Goal: Task Accomplishment & Management: Use online tool/utility

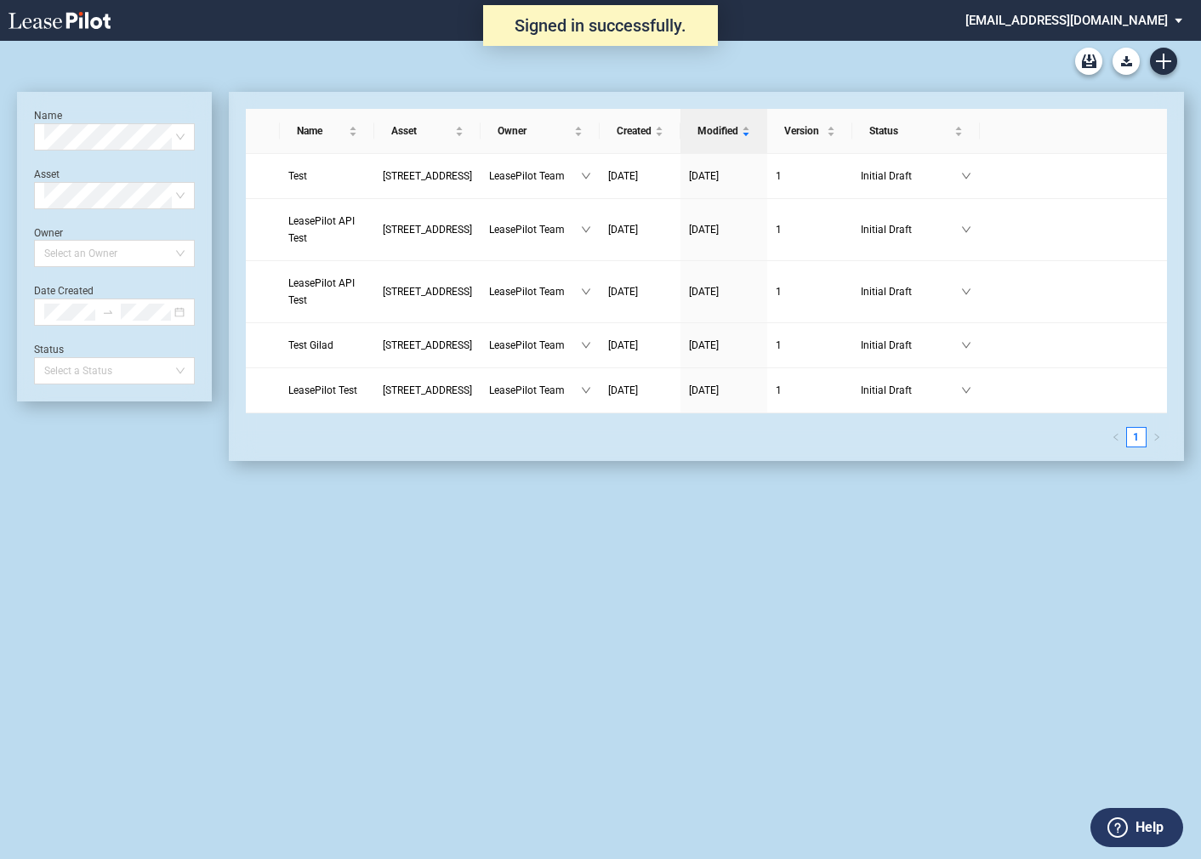
click at [1073, 19] on md-select "admin@leasepilot.co Super Admin Area Admin Area Settings Sign Out" at bounding box center [1080, 19] width 233 height 38
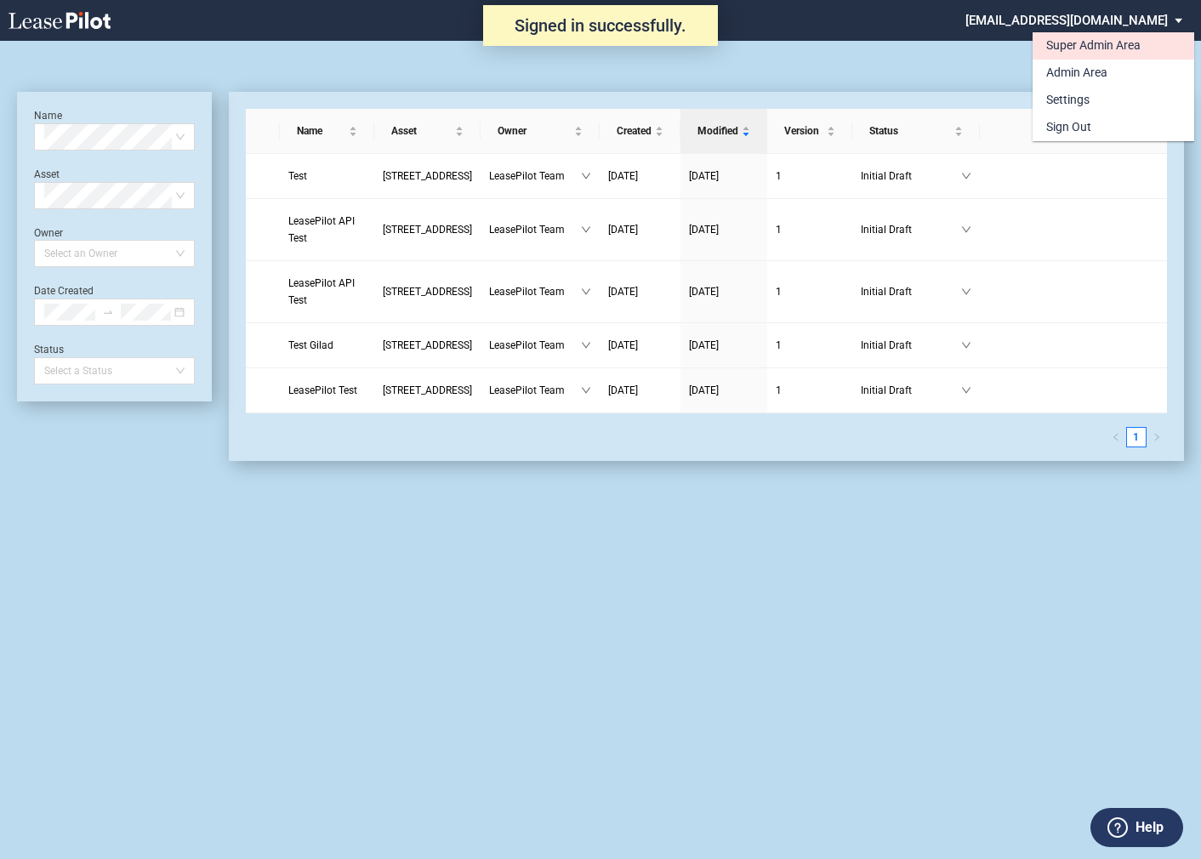
click at [1062, 43] on div "Super Admin Area" at bounding box center [1093, 45] width 94 height 17
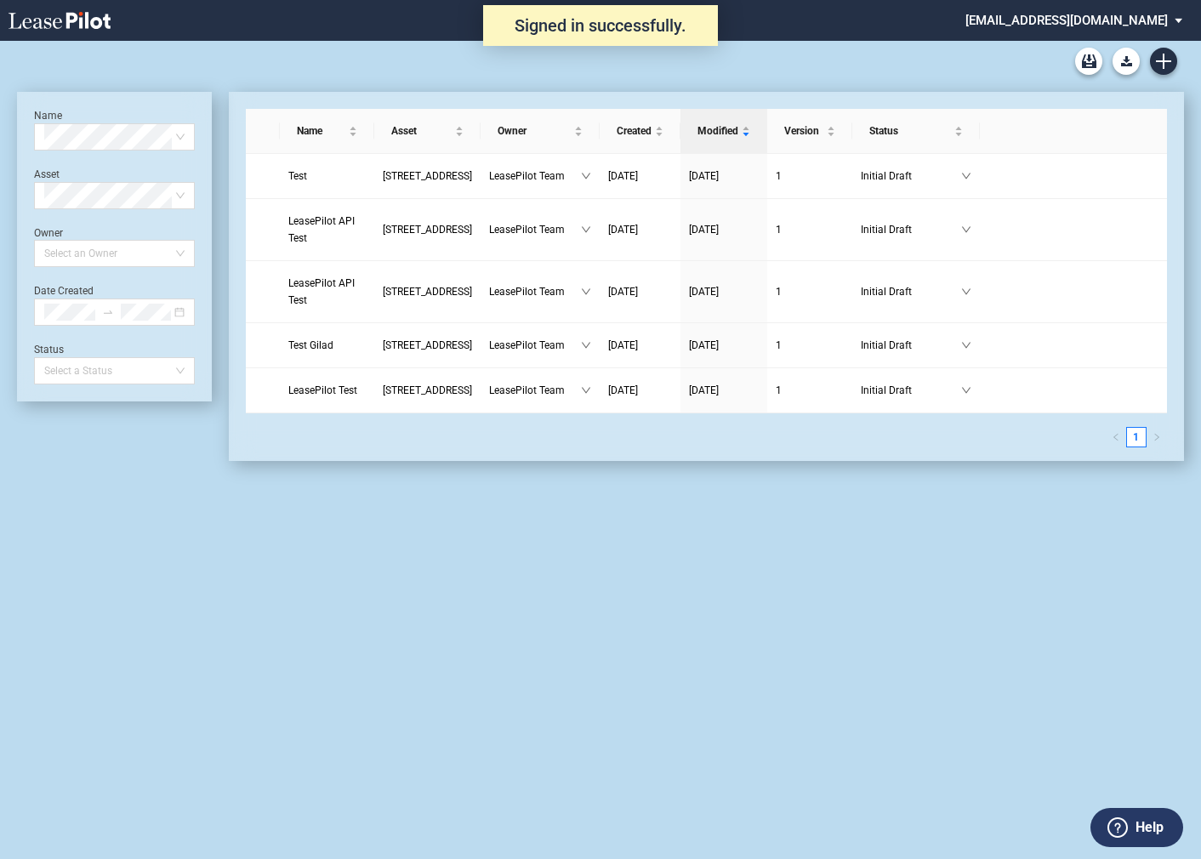
scroll to position [41, 0]
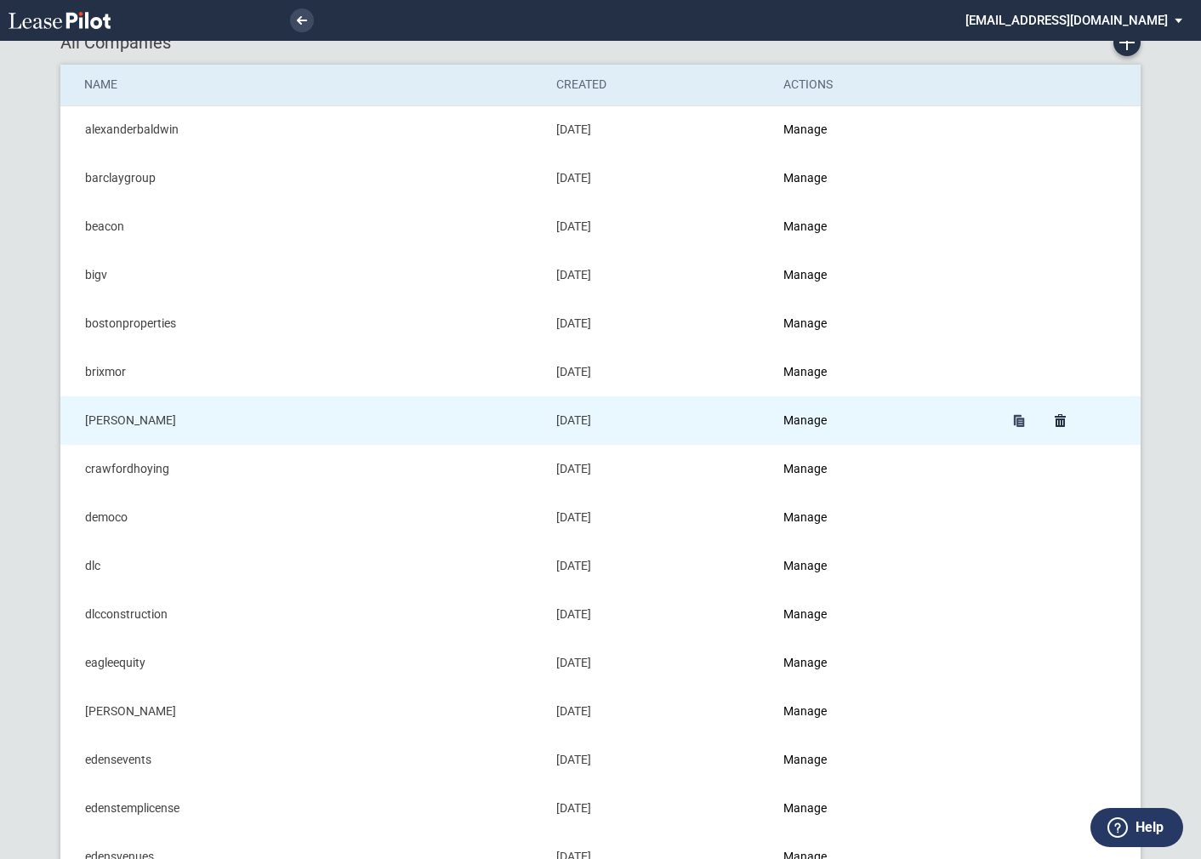
scroll to position [47, 0]
click at [827, 417] on link "Manage" at bounding box center [804, 420] width 43 height 14
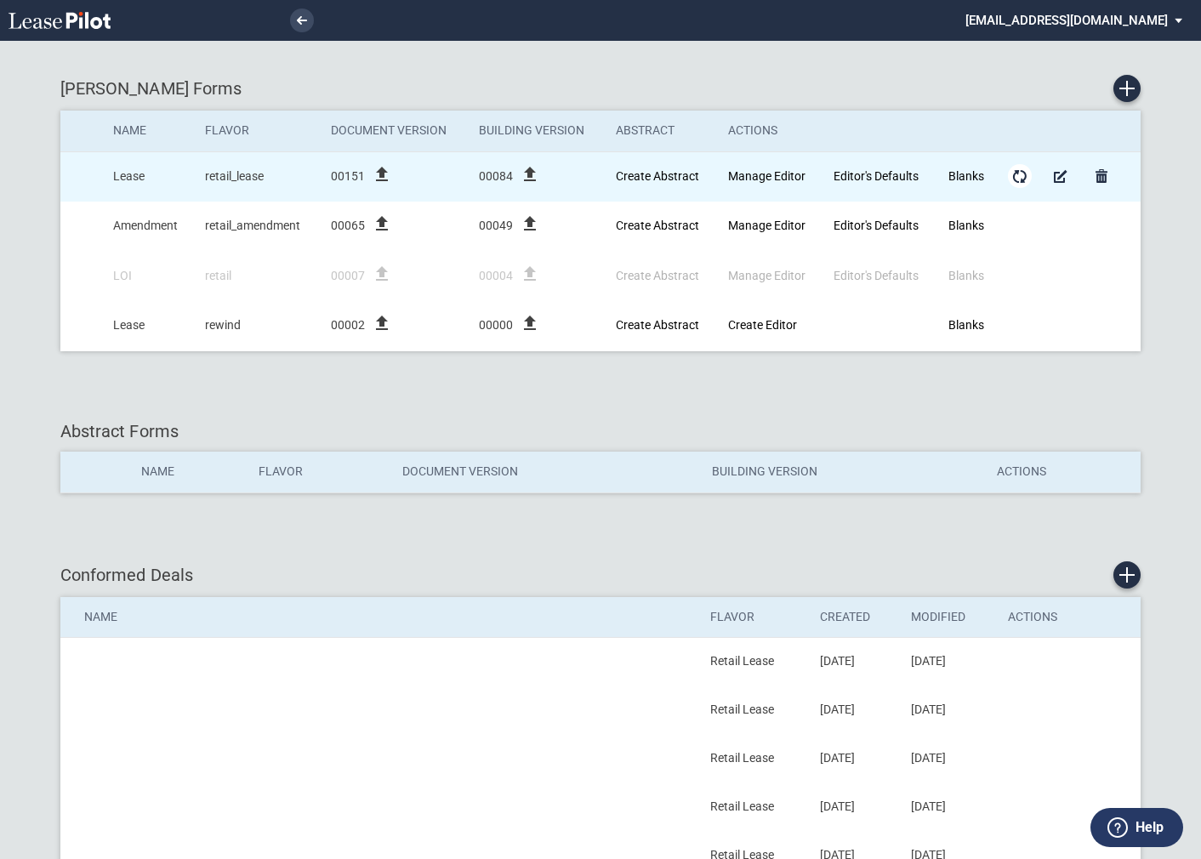
click at [1021, 176] on md-icon "Form Updates" at bounding box center [1020, 176] width 20 height 20
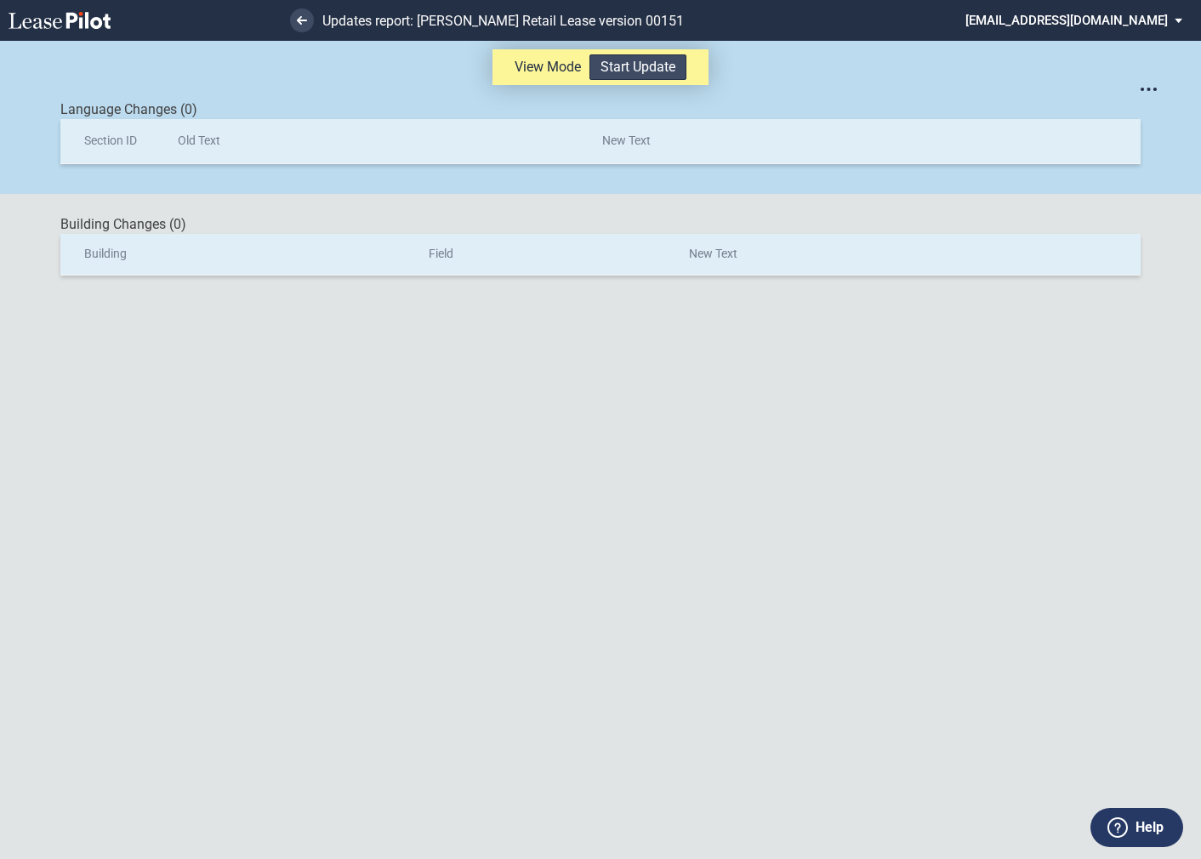
click at [618, 67] on button "Start Update" at bounding box center [638, 67] width 97 height 26
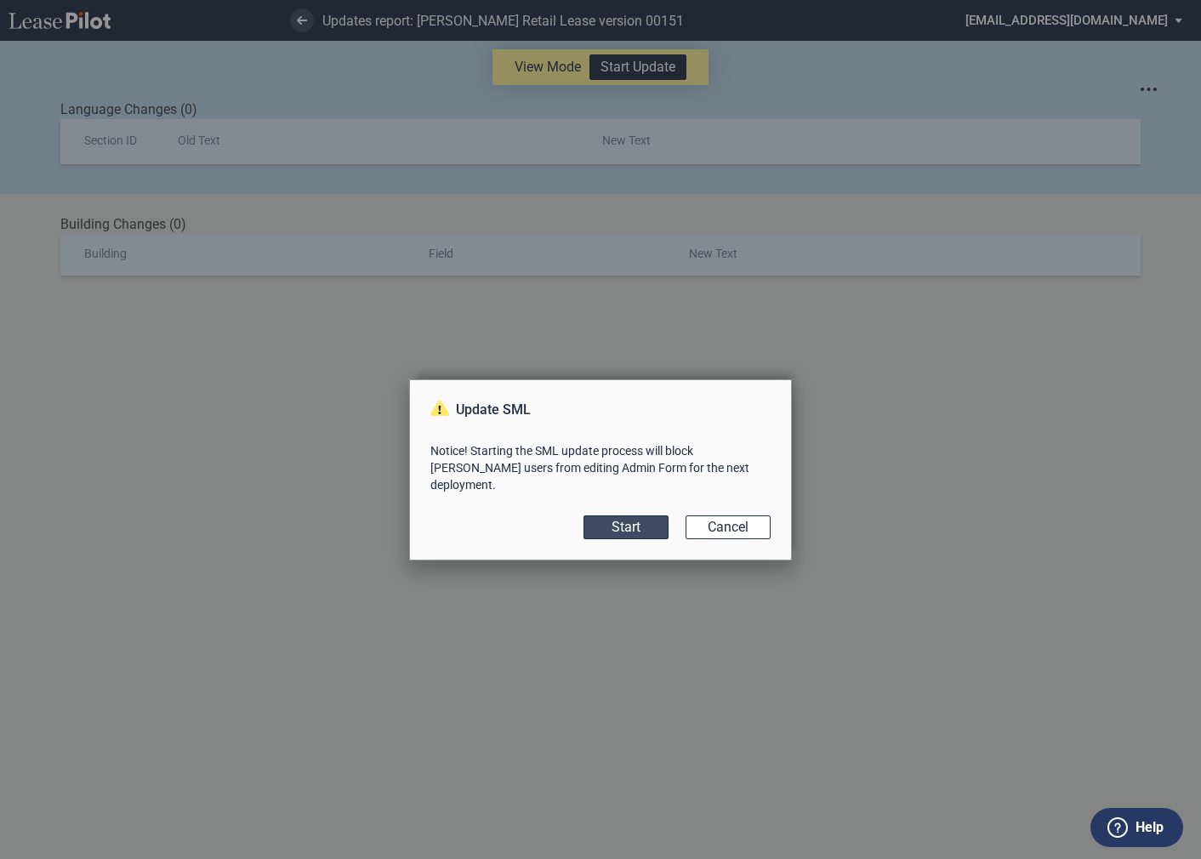
click at [630, 521] on button "Start" at bounding box center [626, 527] width 85 height 24
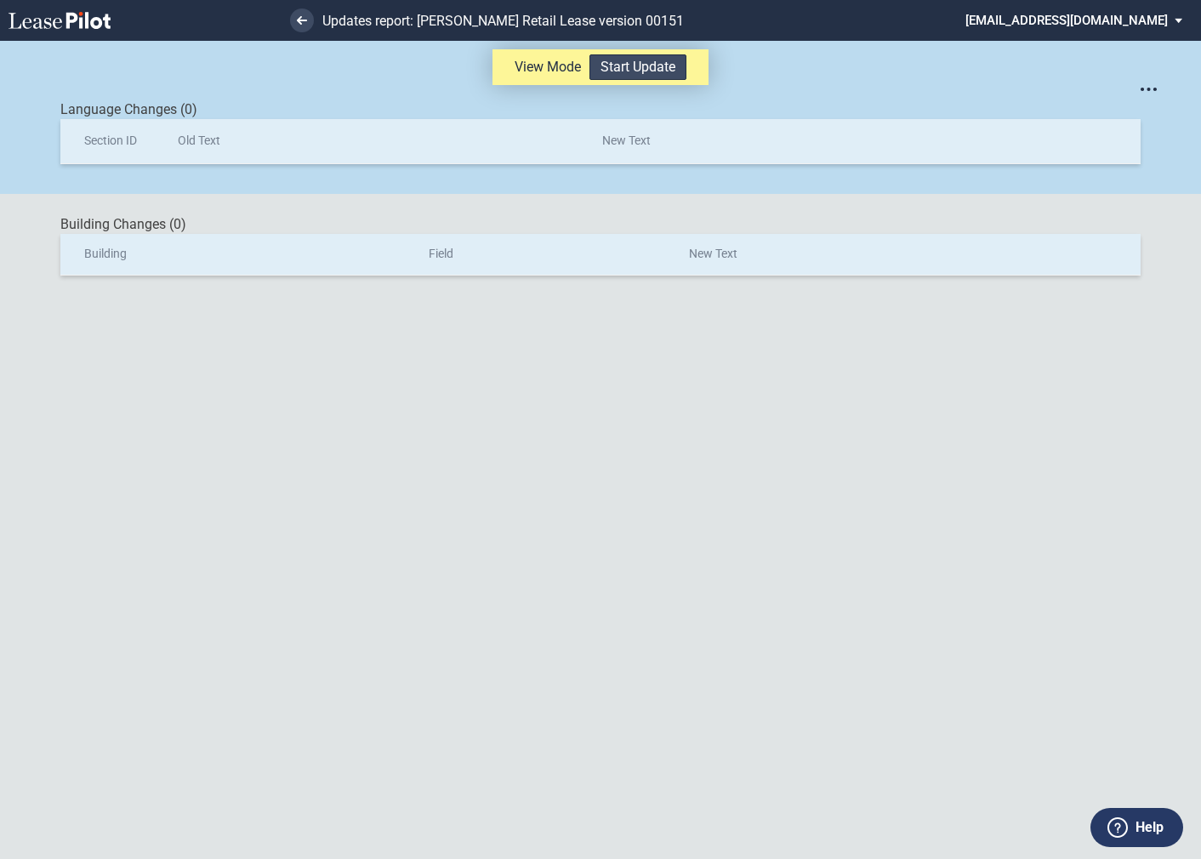
click at [620, 71] on button "Start Update" at bounding box center [638, 67] width 97 height 26
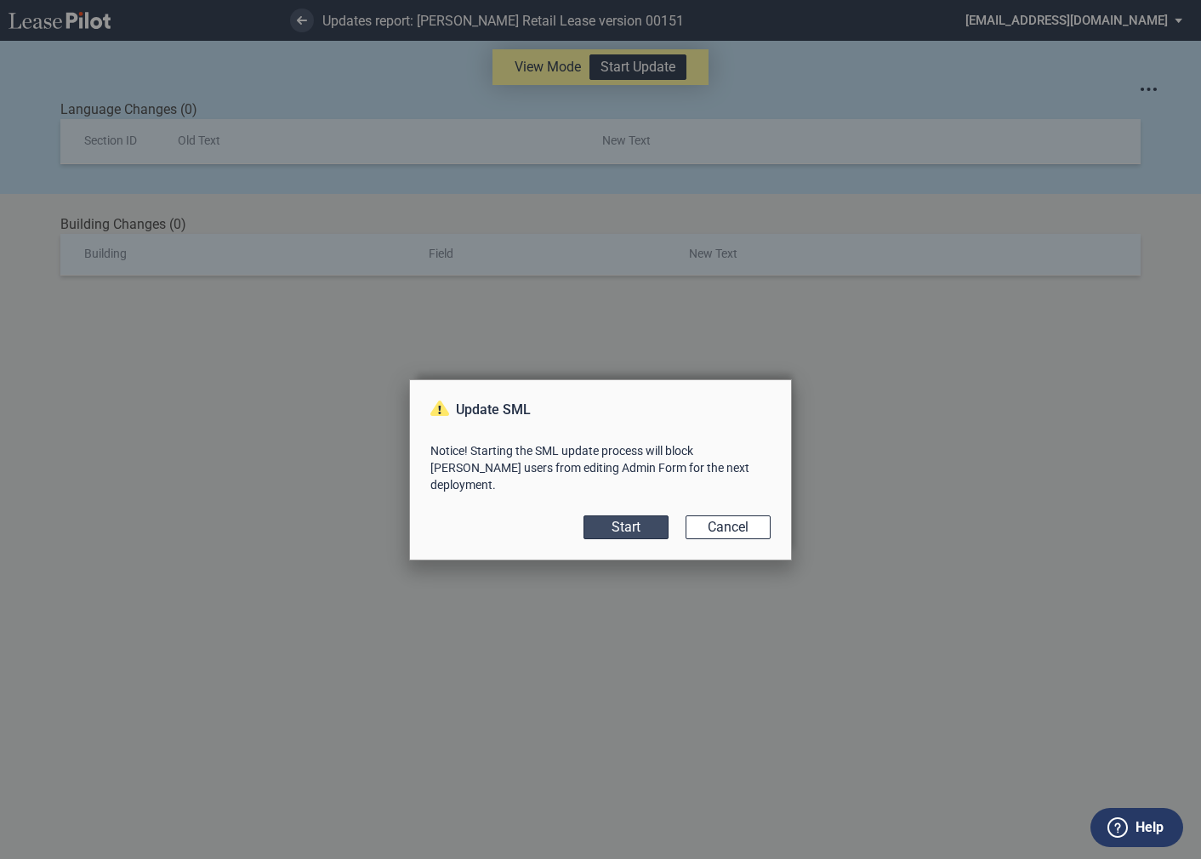
click at [629, 521] on button "Start" at bounding box center [626, 527] width 85 height 24
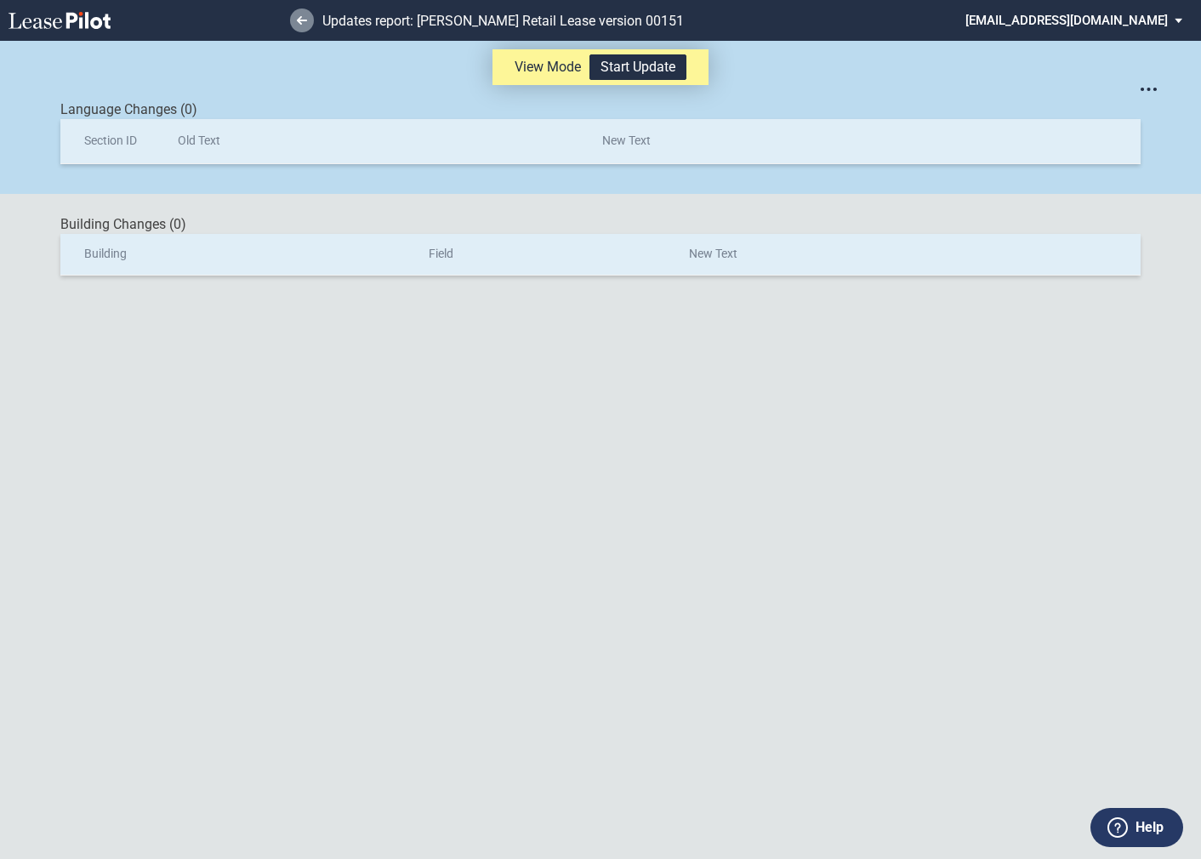
click at [300, 22] on use at bounding box center [302, 20] width 10 height 9
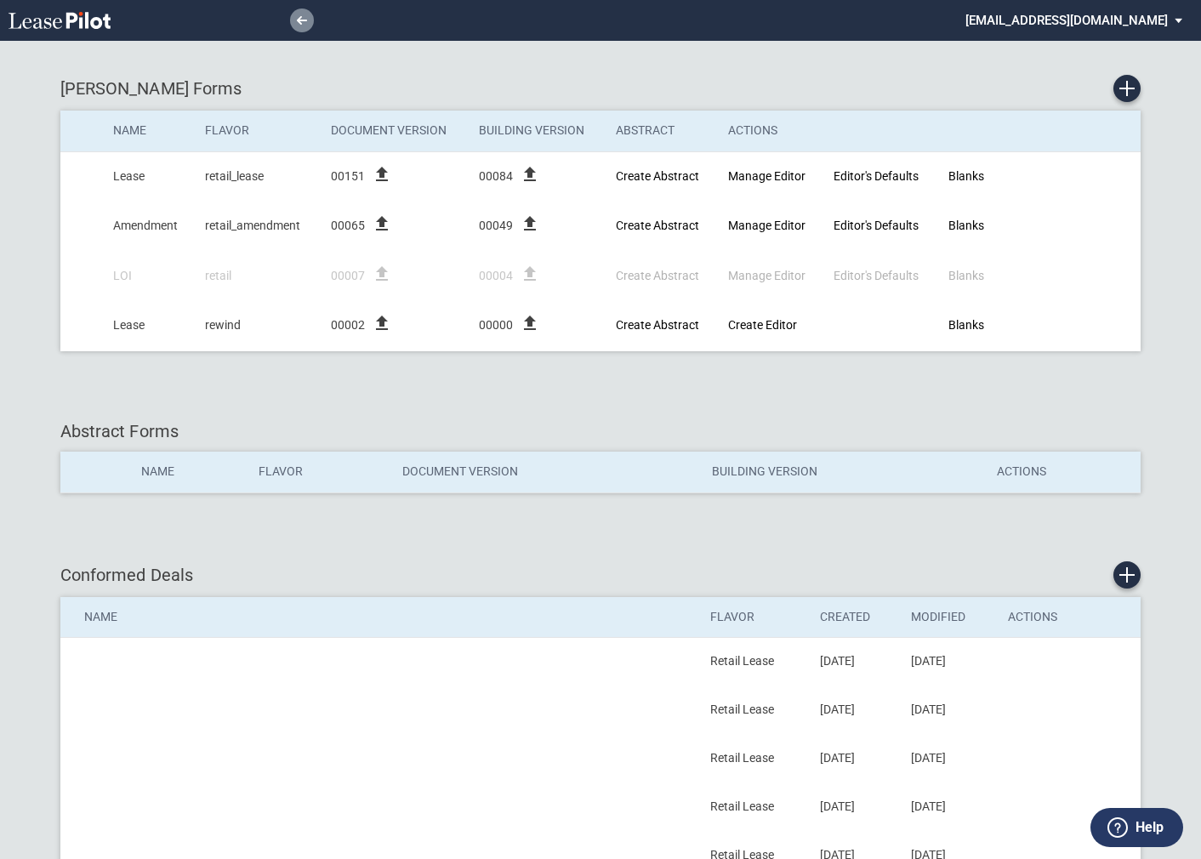
click at [305, 20] on use at bounding box center [302, 20] width 10 height 9
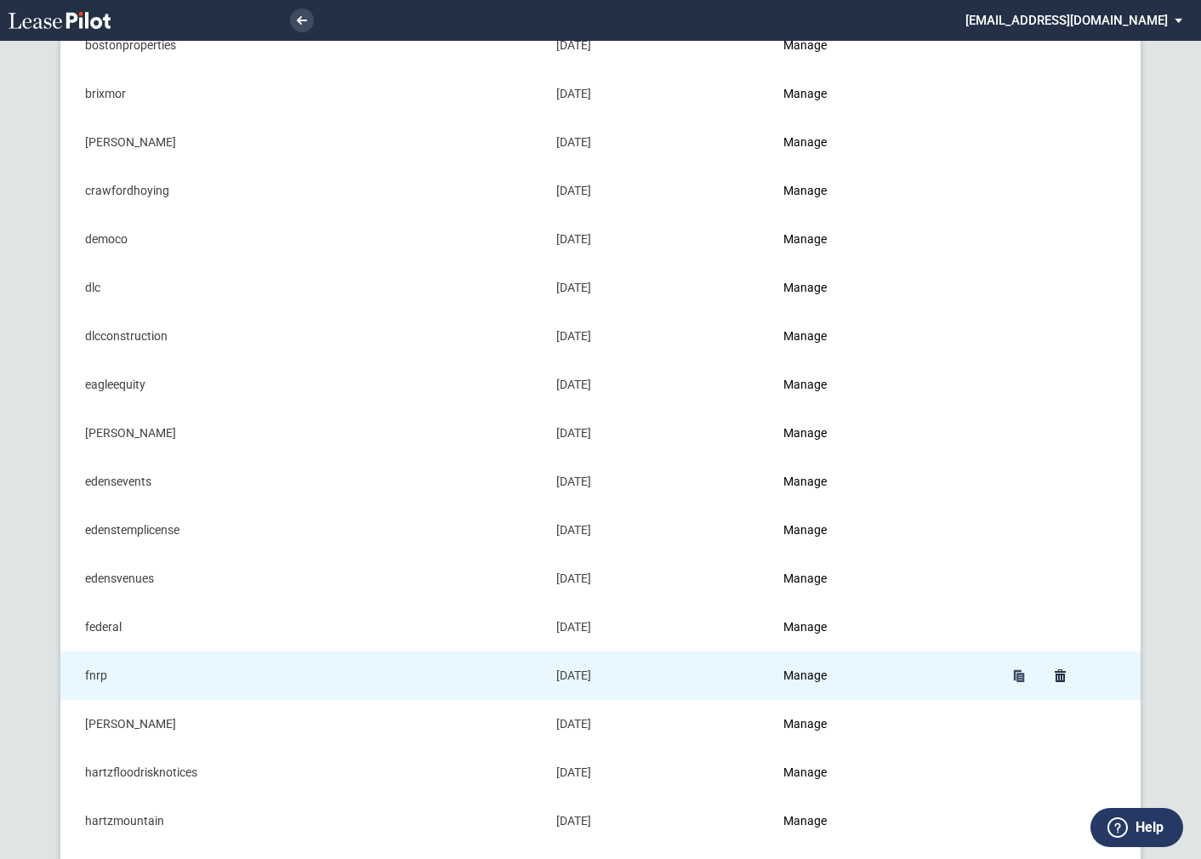
scroll to position [551, 0]
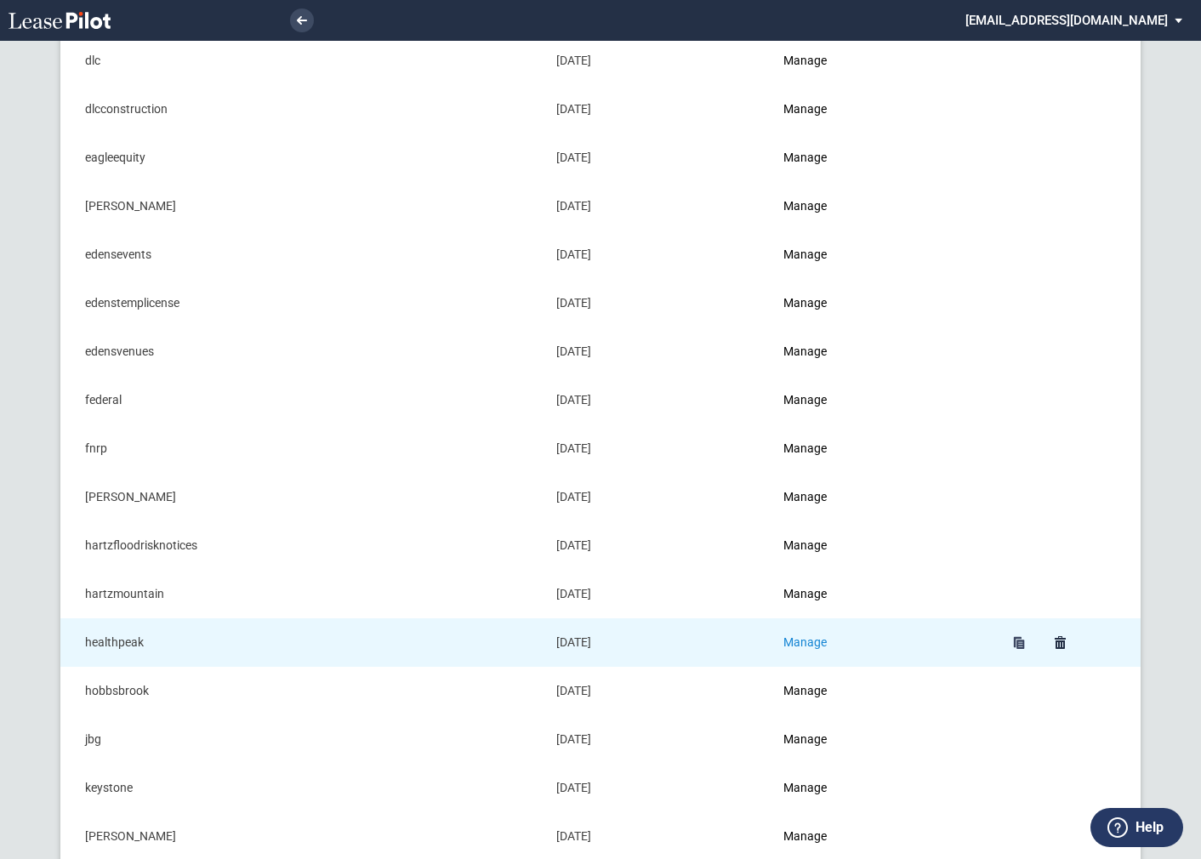
click at [827, 636] on link "Manage" at bounding box center [804, 642] width 43 height 14
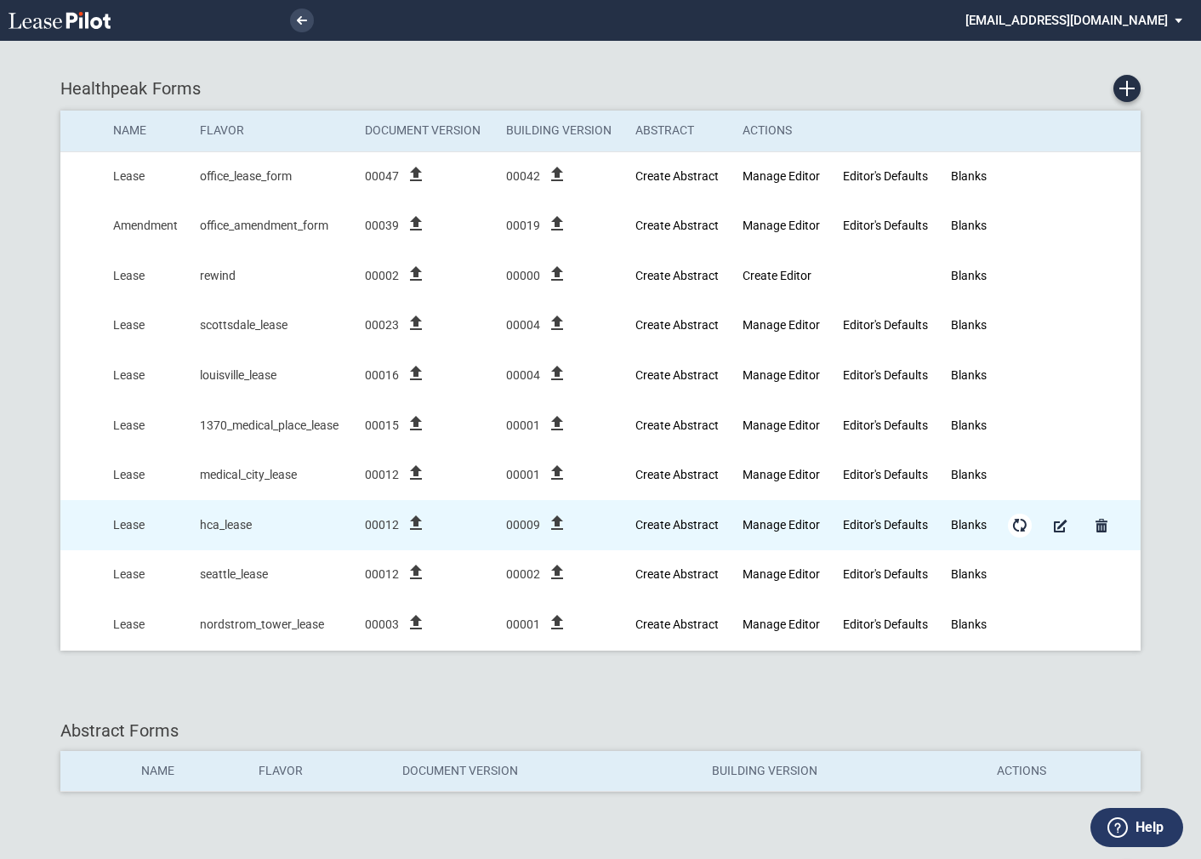
click at [1019, 521] on md-icon "Form Updates" at bounding box center [1020, 525] width 20 height 20
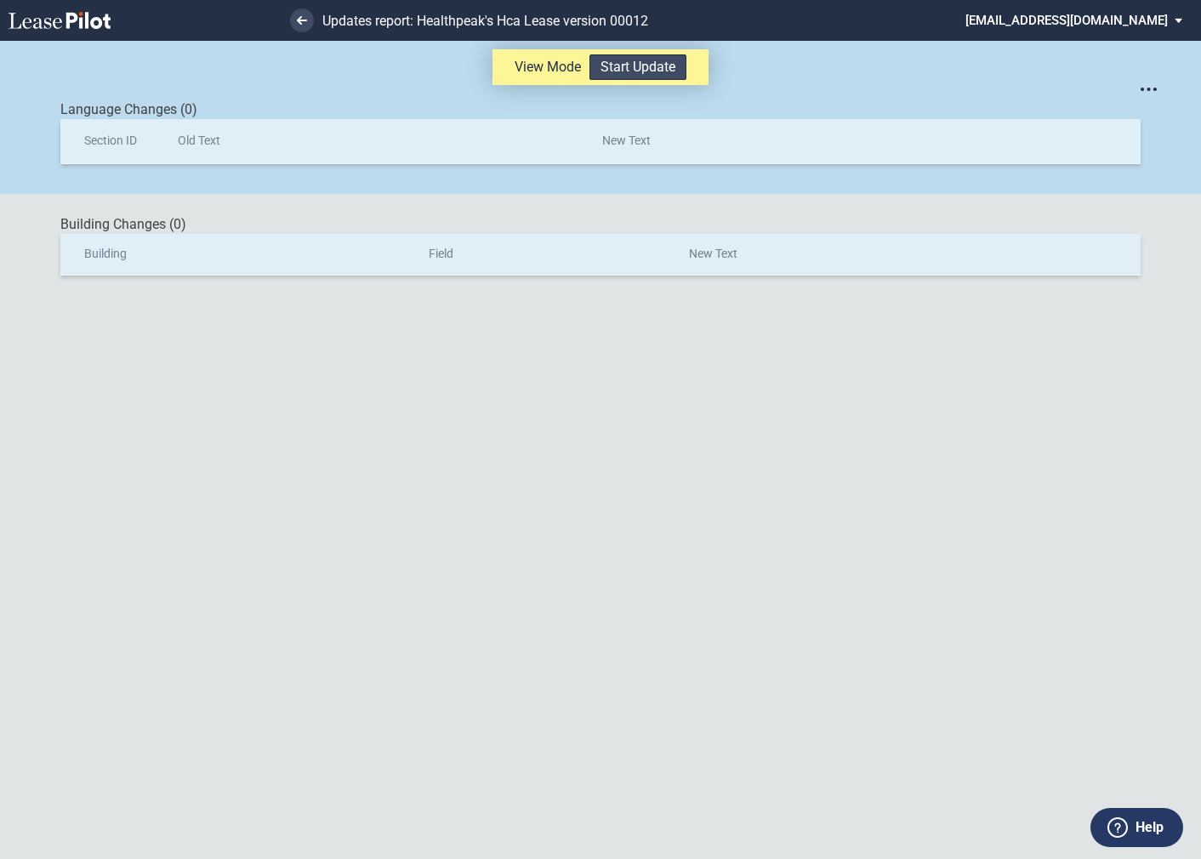
click at [641, 67] on button "Start Update" at bounding box center [638, 67] width 97 height 26
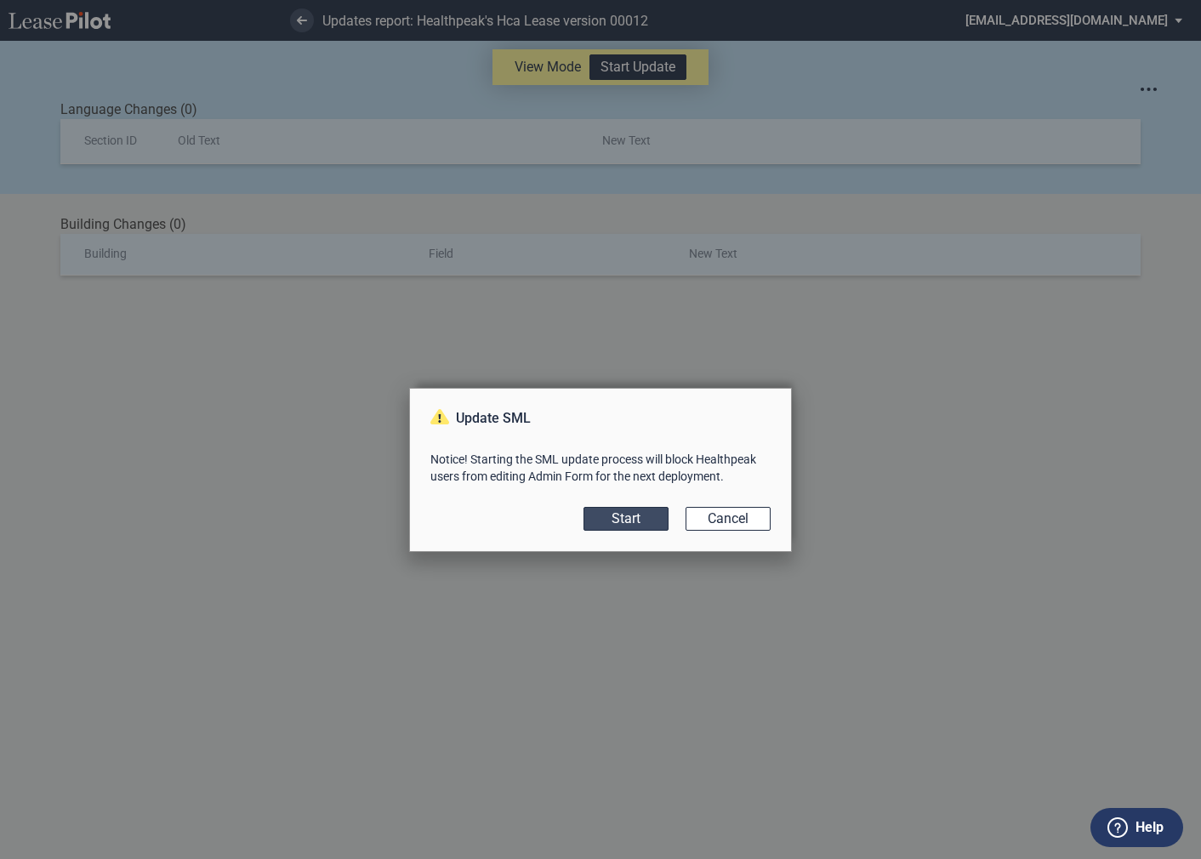
click at [619, 515] on button "Start" at bounding box center [626, 519] width 85 height 24
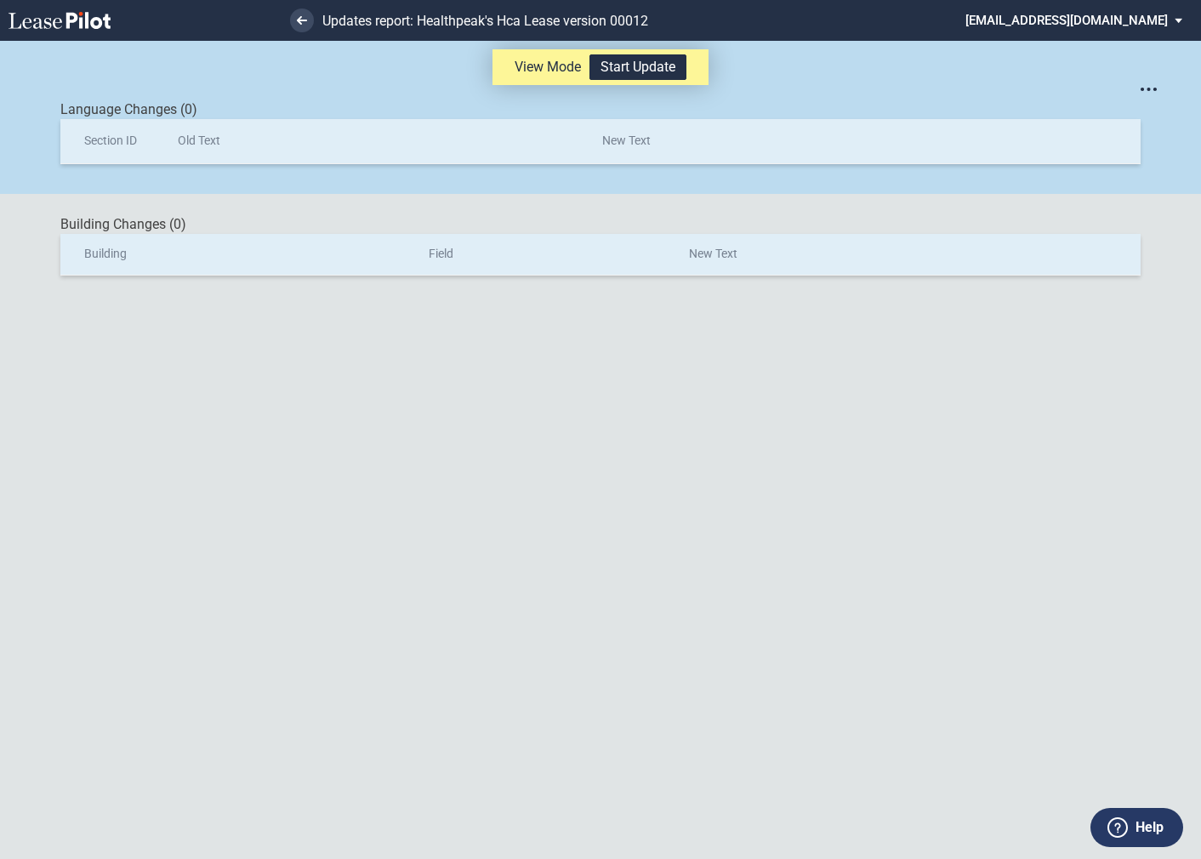
scroll to position [41, 0]
